Goal: Task Accomplishment & Management: Manage account settings

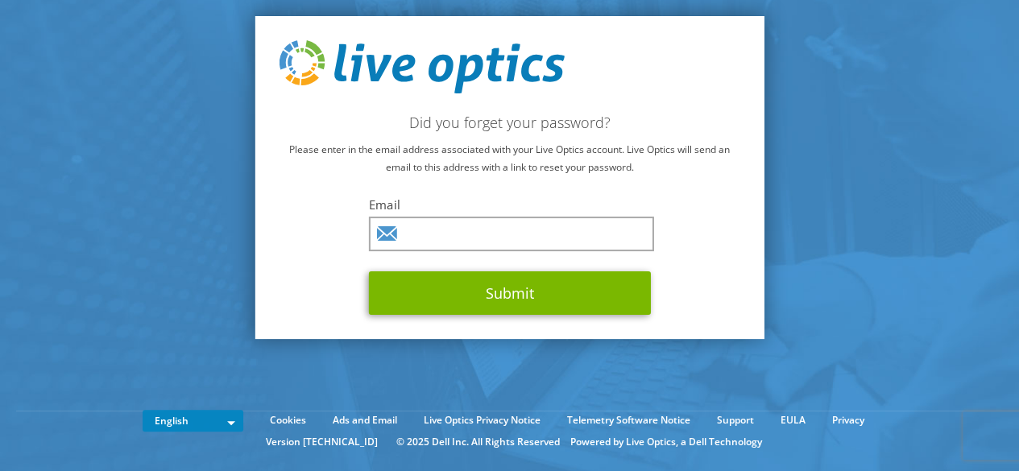
click at [449, 186] on div "Did you forget your password? Please enter in the email address associated with…" at bounding box center [510, 177] width 510 height 323
click at [451, 233] on input "text" at bounding box center [511, 234] width 285 height 35
type input "gncloud@globalnetmm.com"
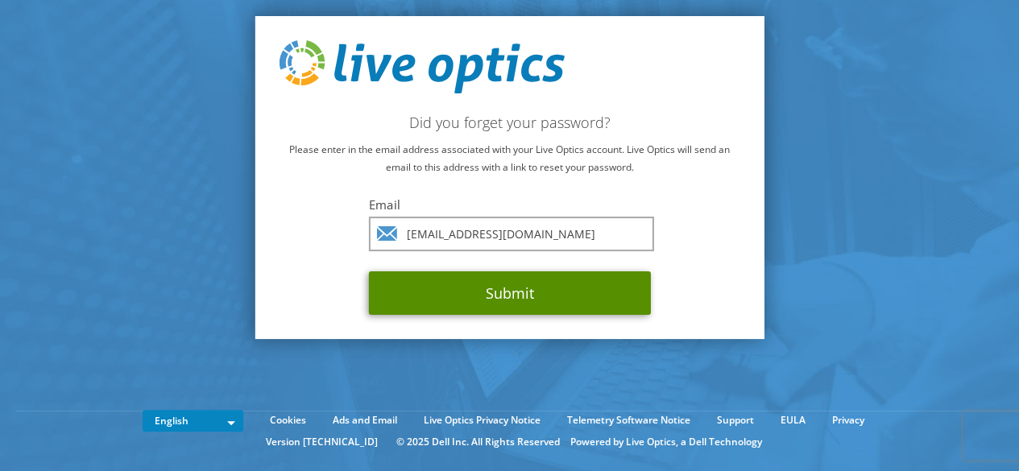
click at [543, 293] on button "Submit" at bounding box center [510, 292] width 282 height 43
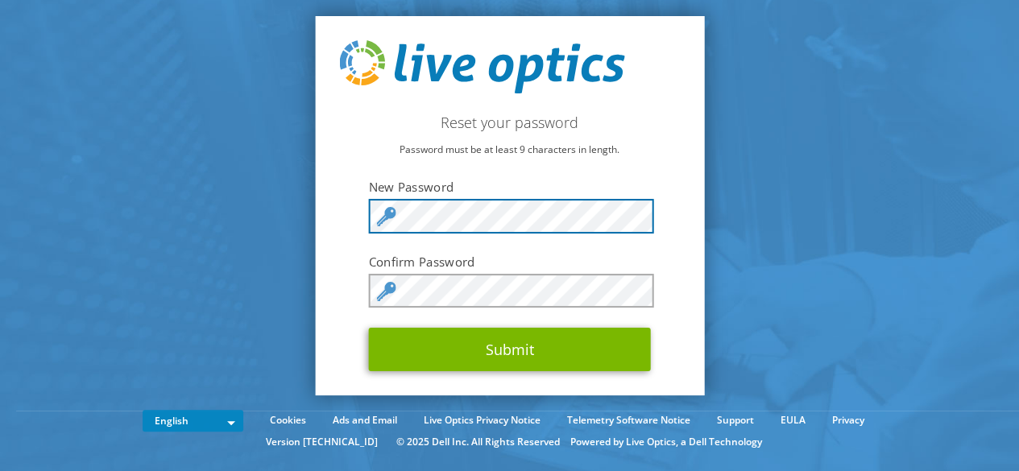
click at [392, 217] on div at bounding box center [510, 216] width 282 height 35
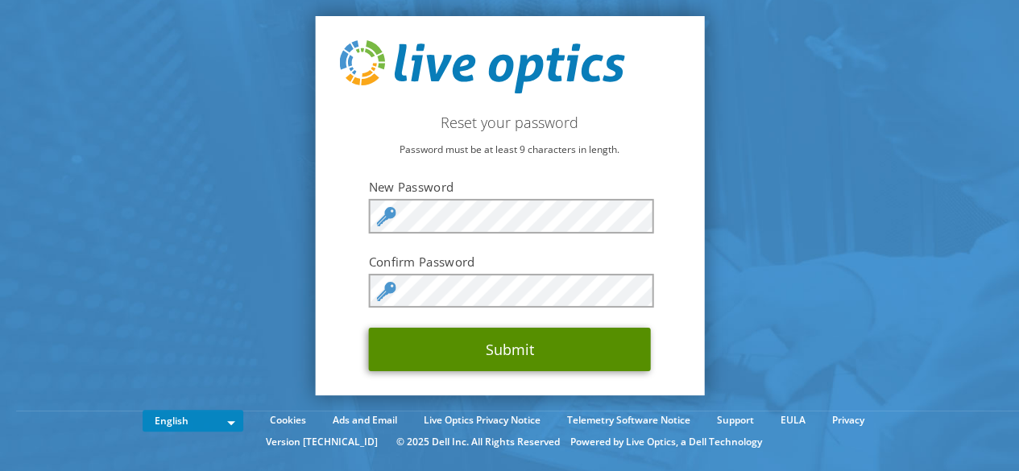
click at [482, 351] on button "Submit" at bounding box center [510, 349] width 282 height 43
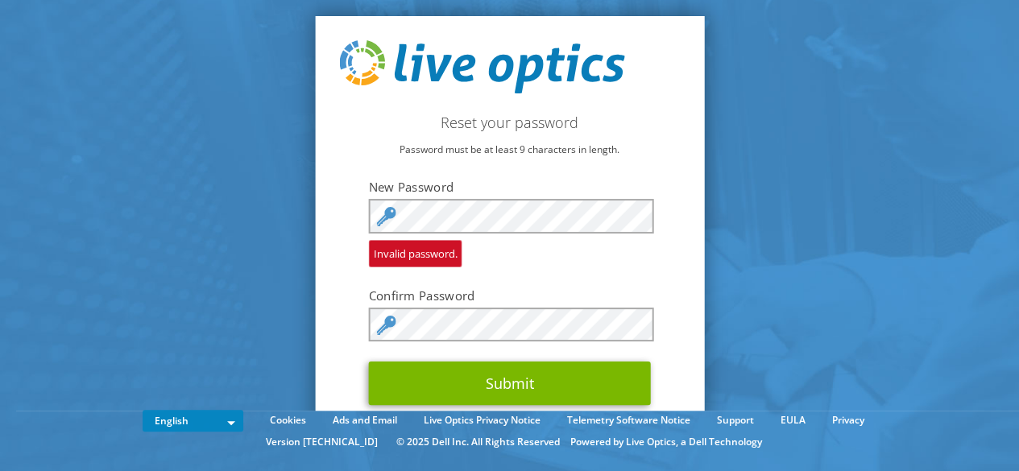
scroll to position [18, 0]
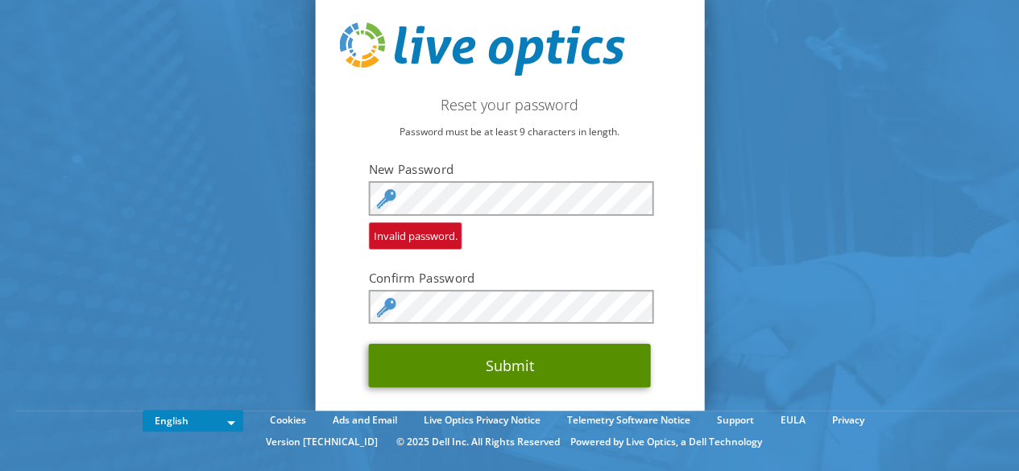
click at [391, 368] on button "Submit" at bounding box center [510, 365] width 282 height 43
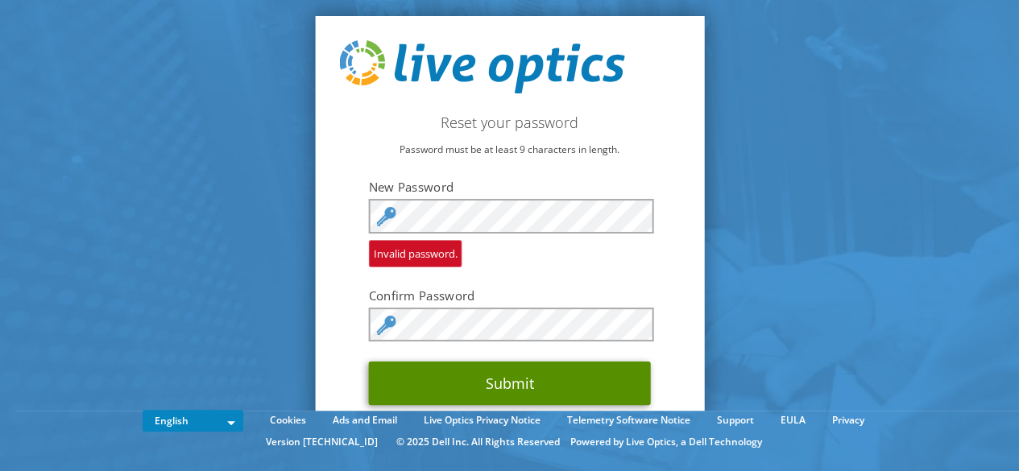
click at [400, 381] on button "Submit" at bounding box center [510, 383] width 282 height 43
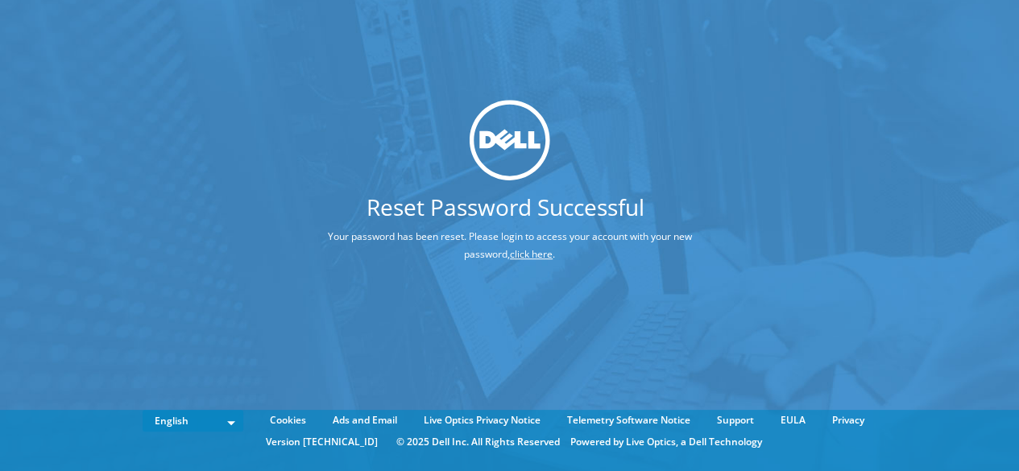
click at [538, 254] on link "click here" at bounding box center [531, 254] width 43 height 14
